Goal: Submit feedback/report problem

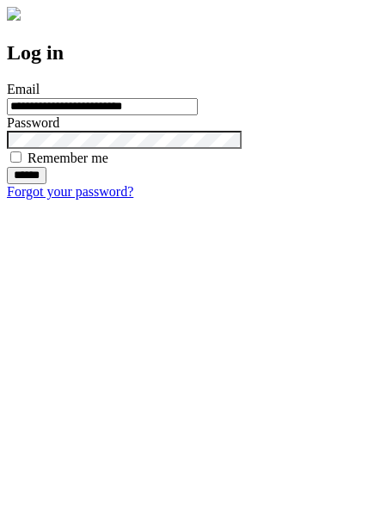
type input "**********"
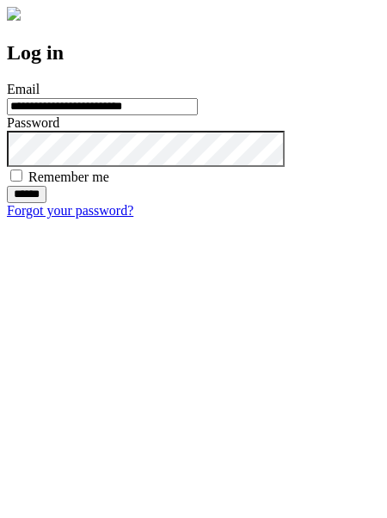
click at [46, 203] on input "******" at bounding box center [27, 194] width 40 height 17
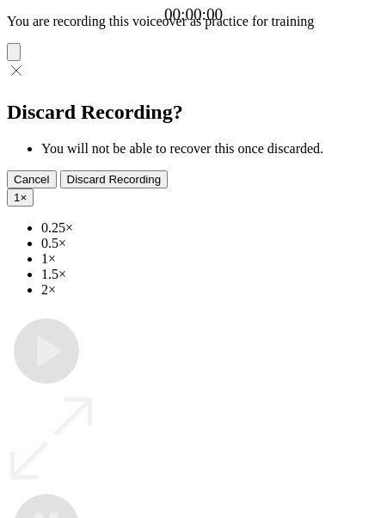
type input "**********"
